Goal: Transaction & Acquisition: Purchase product/service

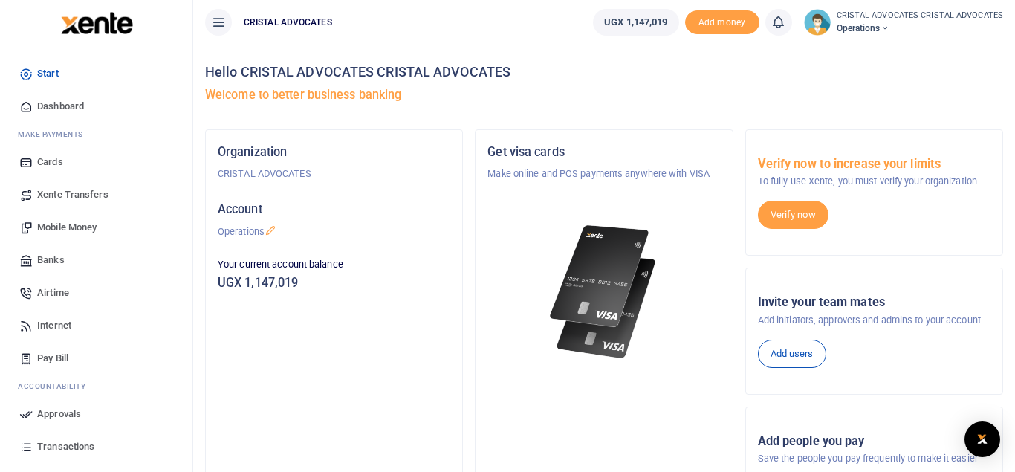
click at [71, 229] on span "Mobile Money" at bounding box center [66, 227] width 59 height 15
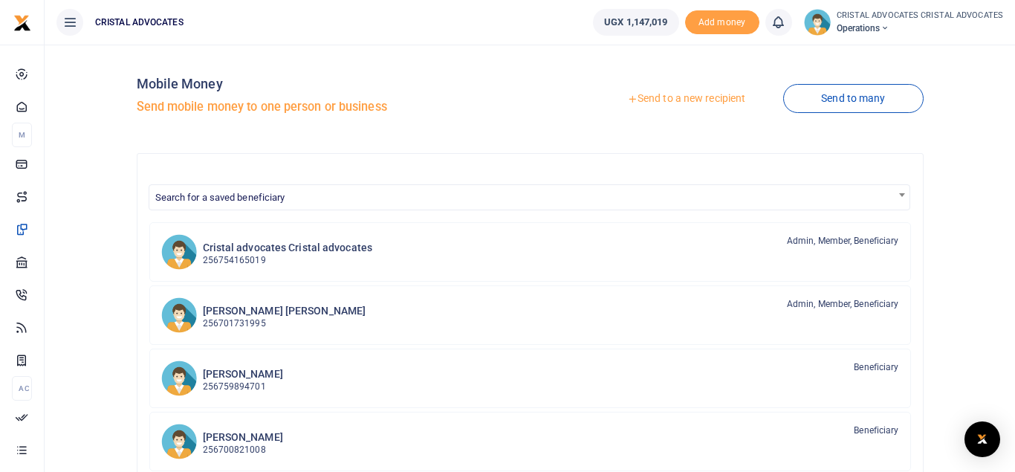
click at [690, 96] on link "Send to a new recipient" at bounding box center [686, 98] width 194 height 27
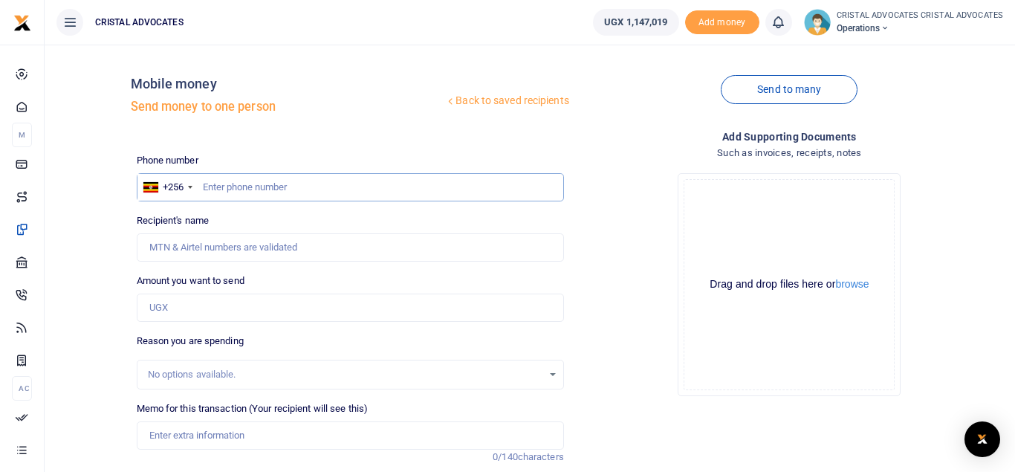
click at [310, 184] on input "text" at bounding box center [350, 187] width 427 height 28
type input "780458527"
type input "Trevor Stephen Ssebugenyi"
type input "780458527"
click at [181, 306] on input "Amount you want to send" at bounding box center [350, 308] width 427 height 28
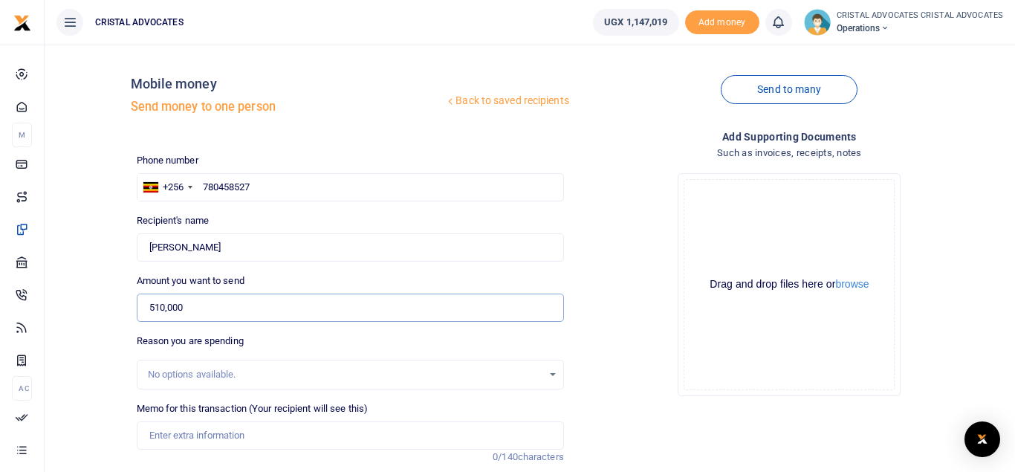
type input "510,000"
click at [201, 433] on input "Memo for this transaction (Your recipient will see this)" at bounding box center [350, 435] width 427 height 28
paste input "Fcailitation to Gulu for a court attendance plus withdraw fees"
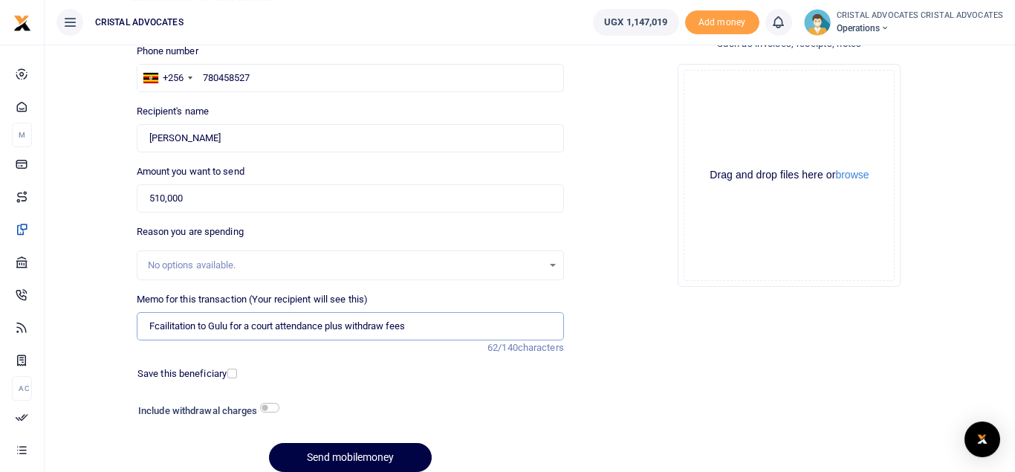
scroll to position [172, 0]
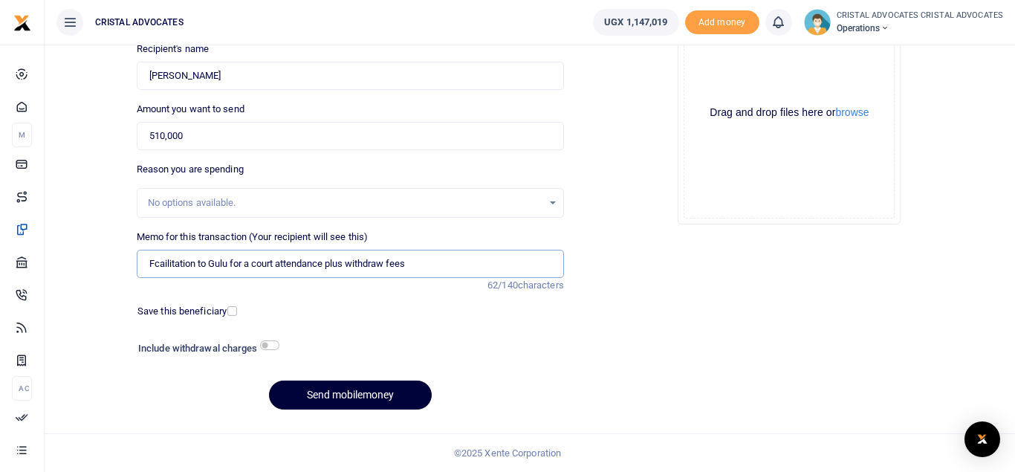
type input "Fcailitation to Gulu for a court attendance plus withdraw fees"
click at [349, 387] on button "Send mobilemoney" at bounding box center [350, 395] width 163 height 29
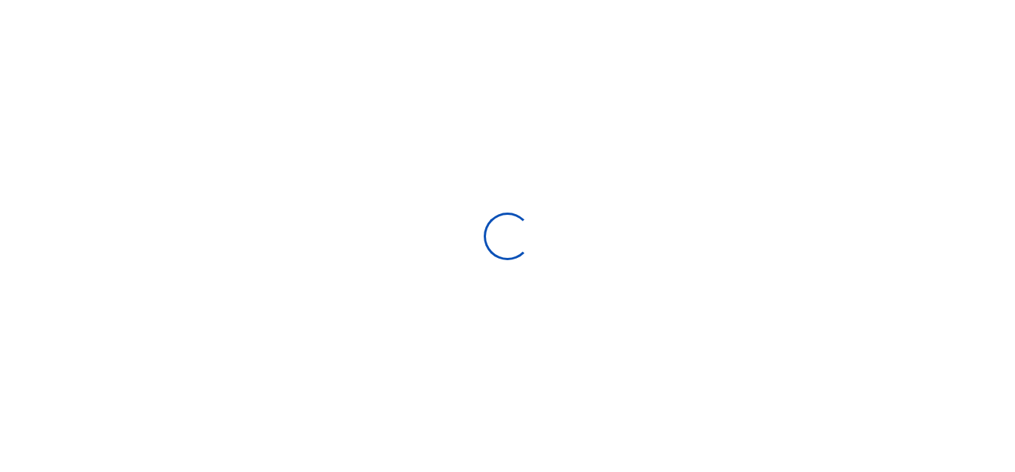
select select "Loading bundles"
select select
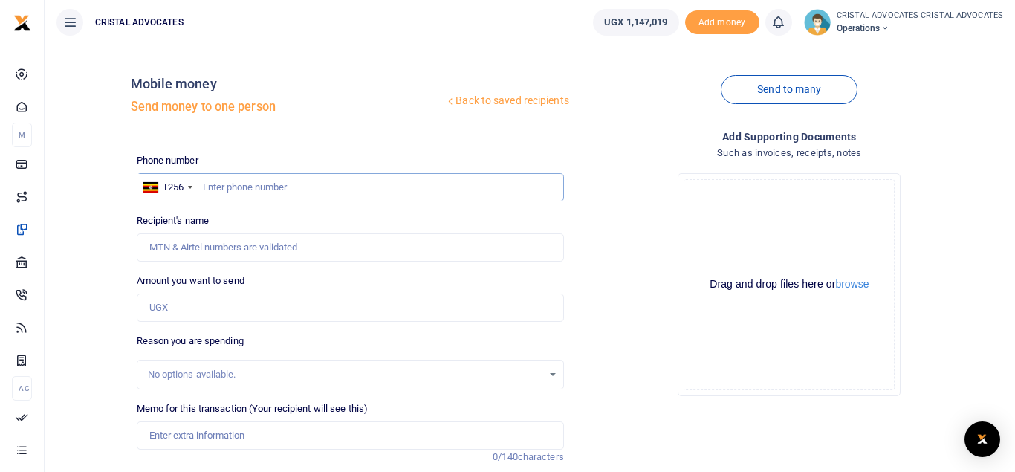
click at [336, 196] on input "text" at bounding box center [350, 187] width 427 height 28
type input "773767592"
type input "Simon Peter Senkungu"
type input "773767592"
click at [175, 303] on input "Amount you want to send" at bounding box center [350, 308] width 427 height 28
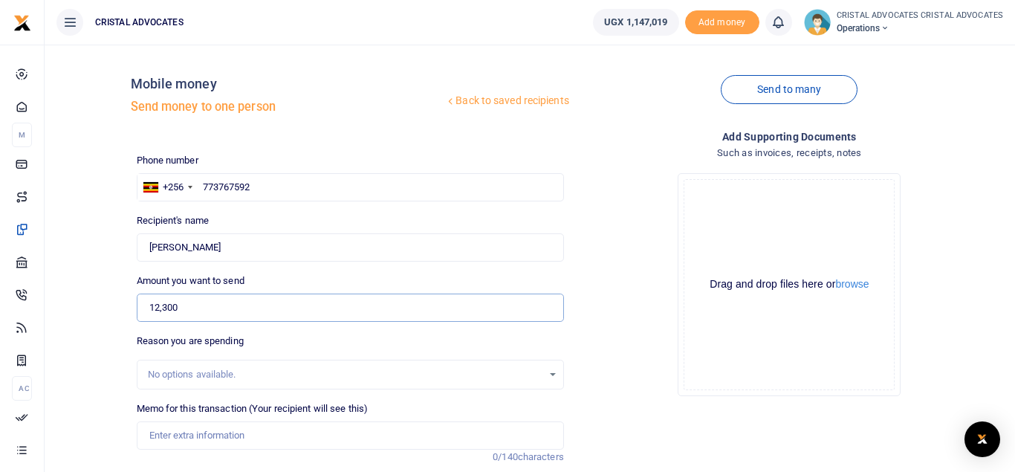
type input "12,300"
click at [242, 421] on input "Memo for this transaction (Your recipient will see this)" at bounding box center [350, 435] width 427 height 28
paste input "Filing fees for an order of stay of execution and bank fees"
click at [143, 436] on input "Filing fees for an order of stay of execution and bank fees" at bounding box center [350, 435] width 427 height 28
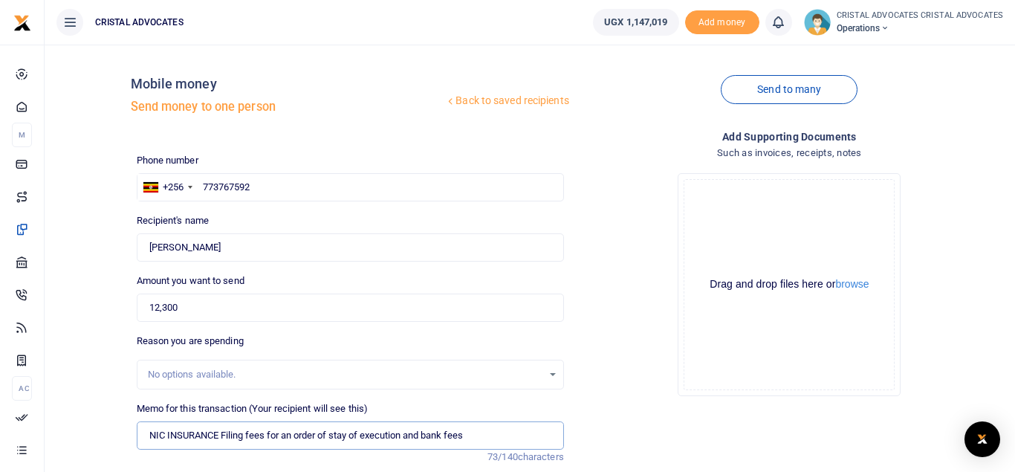
scroll to position [172, 0]
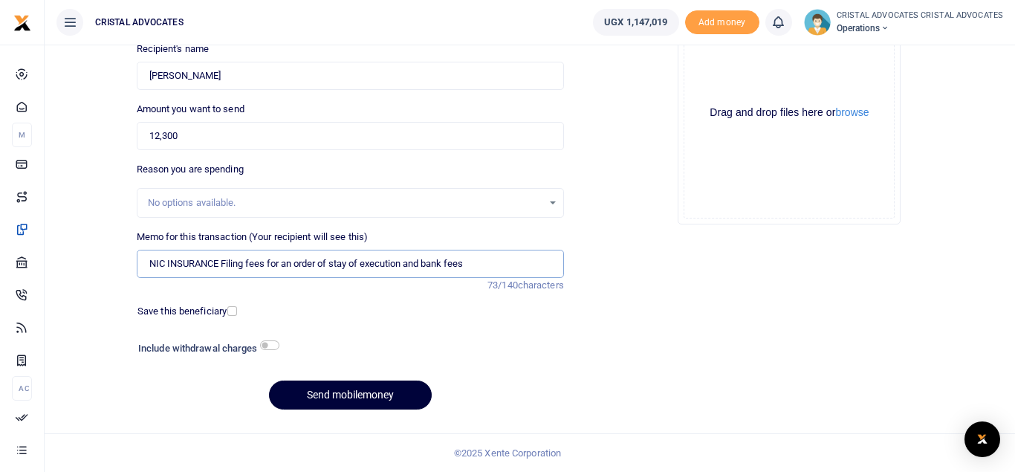
type input "NIC INSURANCE Filing fees for an order of stay of execution and bank fees"
click at [389, 389] on button "Send mobilemoney" at bounding box center [350, 395] width 163 height 29
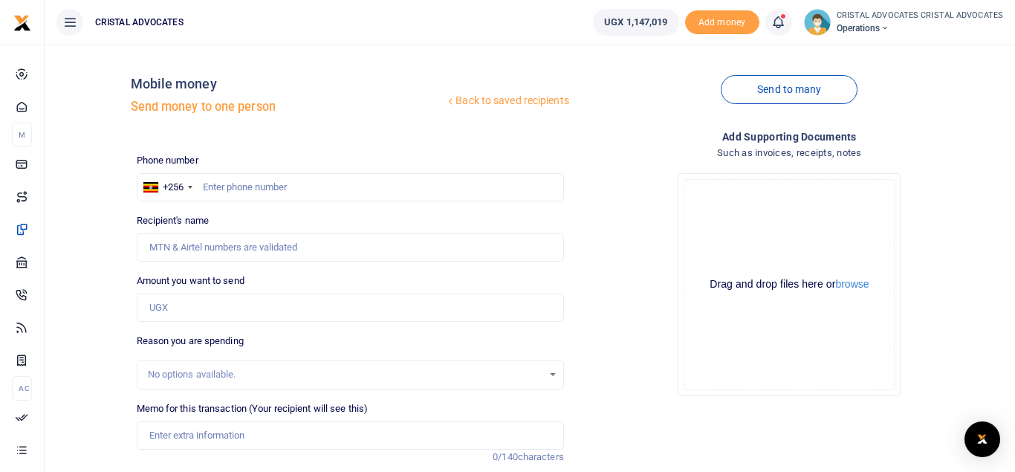
click at [783, 19] on icon at bounding box center [778, 22] width 15 height 16
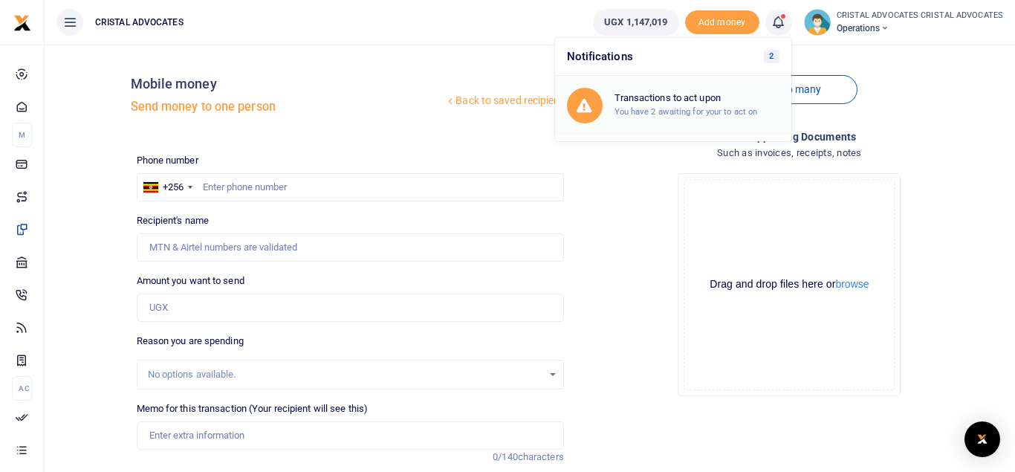
click at [725, 92] on div "Transactions to act upon You have 2 awaiting for your to act on" at bounding box center [673, 106] width 213 height 36
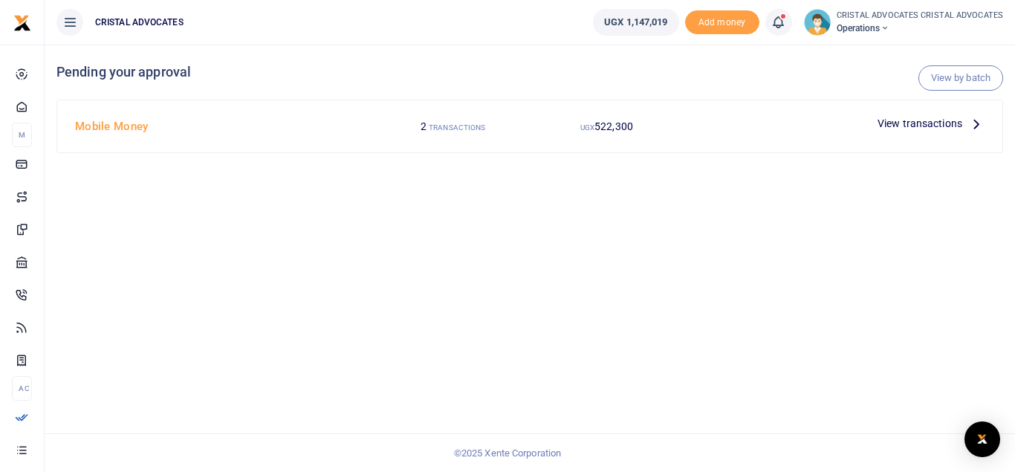
click at [936, 123] on span "View transactions" at bounding box center [920, 123] width 85 height 16
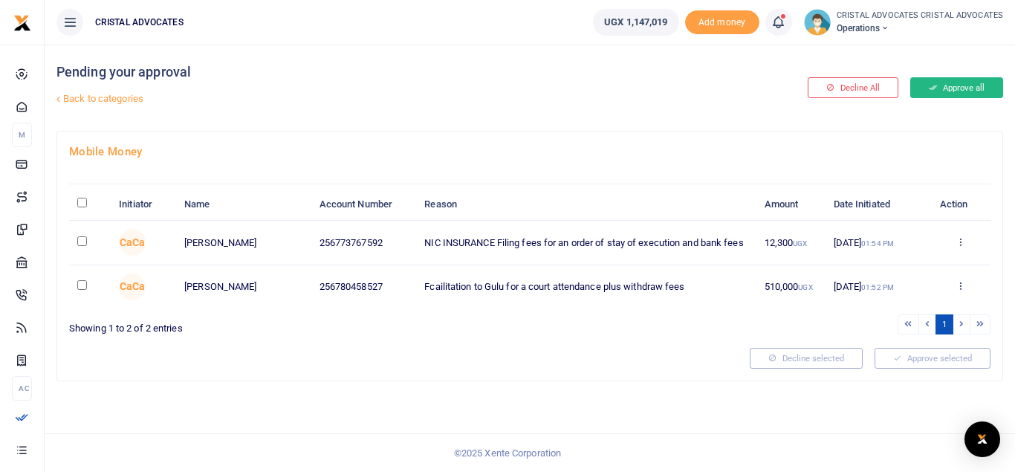
click at [950, 85] on button "Approve all" at bounding box center [956, 87] width 93 height 21
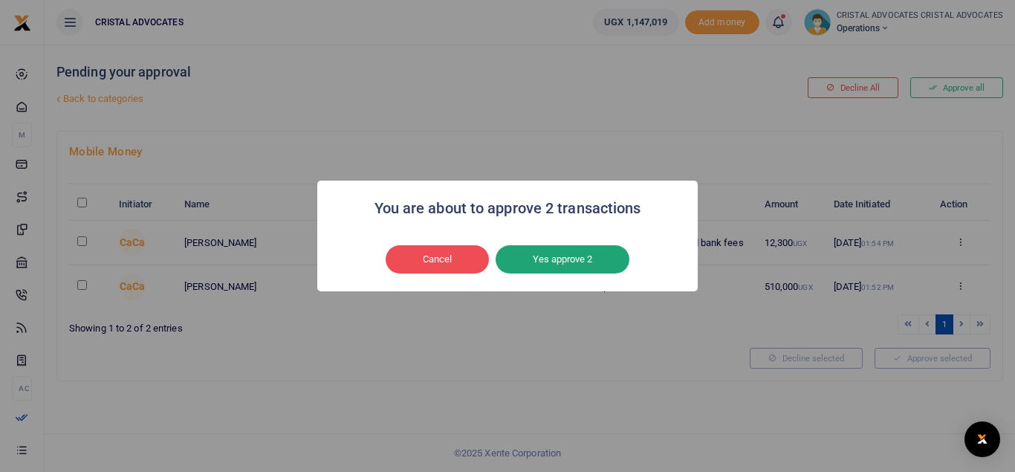
click at [583, 254] on button "Yes approve 2" at bounding box center [563, 259] width 134 height 28
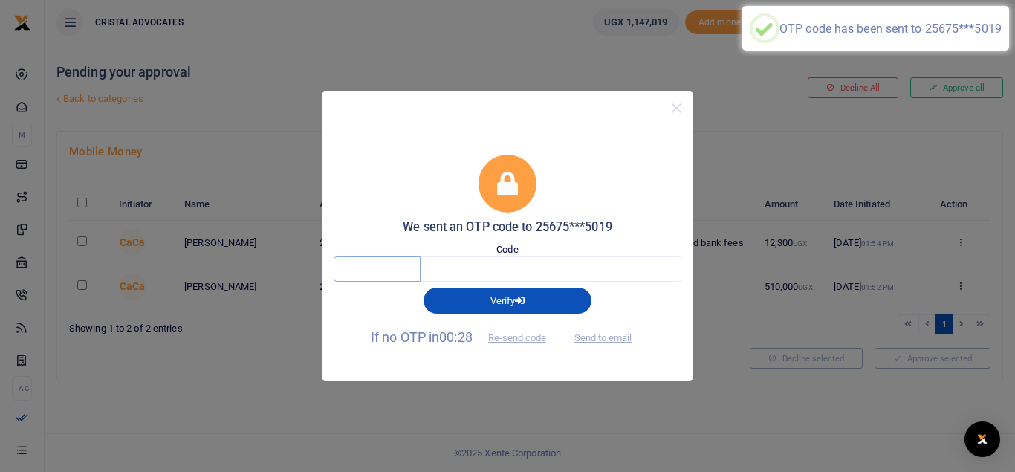
click at [367, 270] on input "text" at bounding box center [377, 268] width 87 height 25
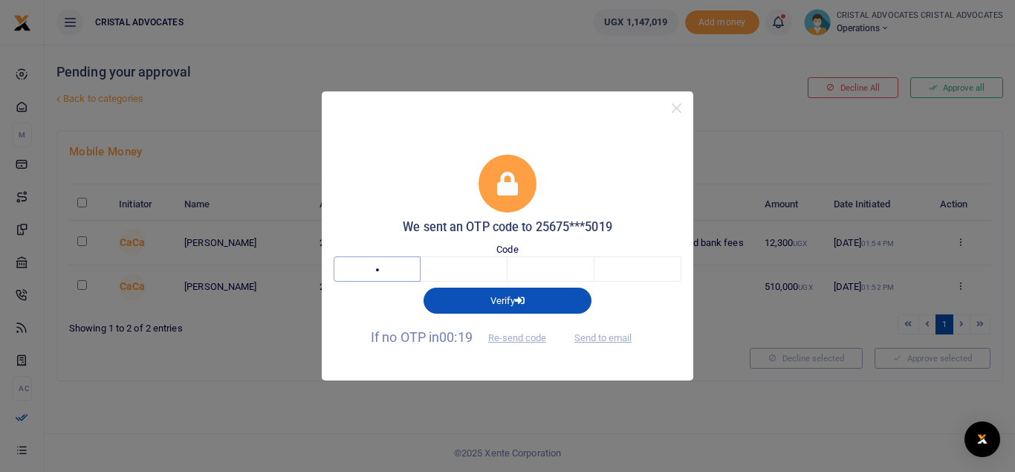
type input "3"
type input "2"
type input "3"
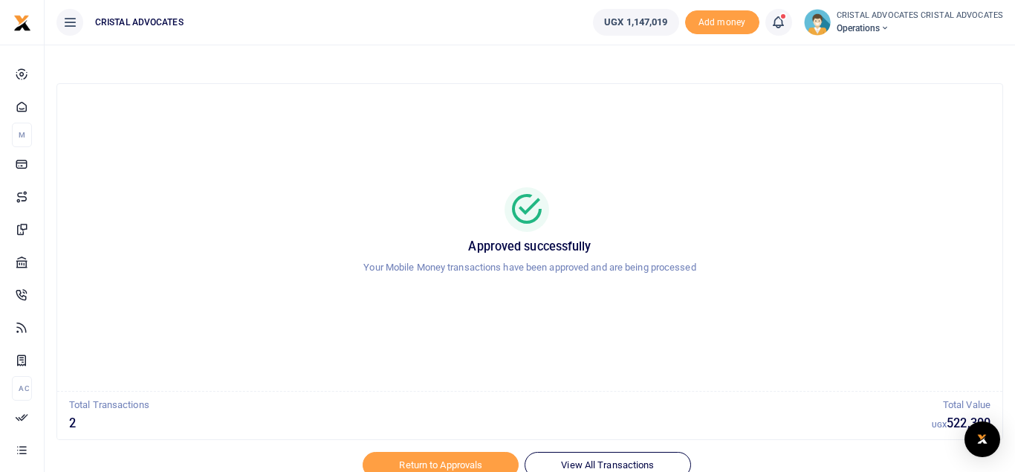
click at [367, 270] on p "Your Mobile Money transactions have been approved and are being processed" at bounding box center [530, 268] width 910 height 16
click at [786, 25] on icon at bounding box center [778, 22] width 15 height 16
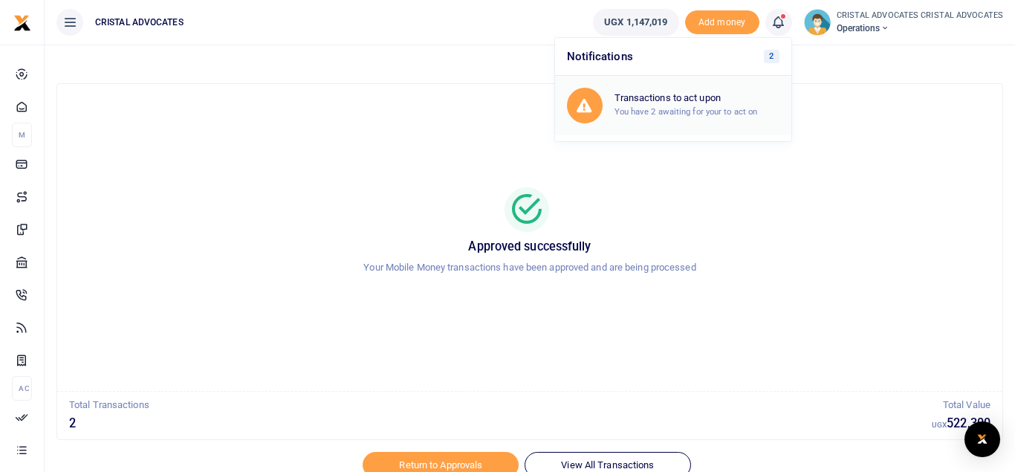
click at [721, 106] on div "Transactions to act upon You have 2 awaiting for your to act on" at bounding box center [697, 105] width 165 height 26
